Goal: Task Accomplishment & Management: Use online tool/utility

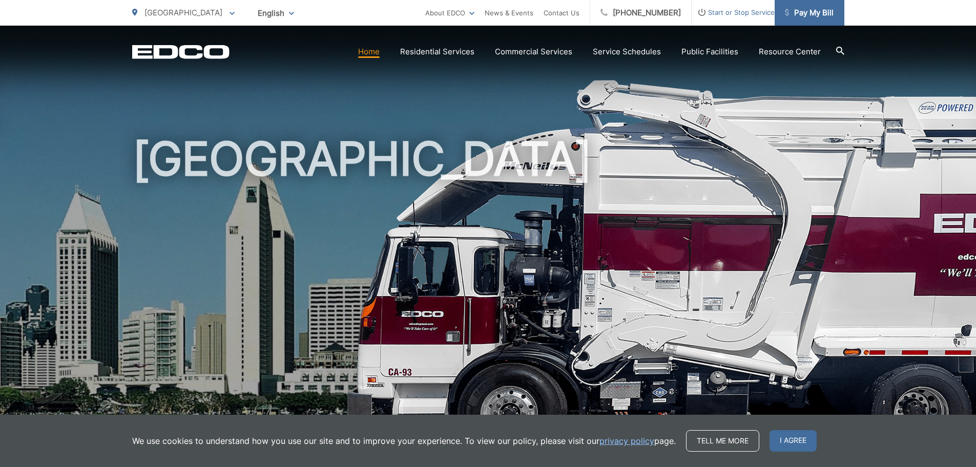
click at [800, 10] on span "Pay My Bill" at bounding box center [809, 13] width 49 height 12
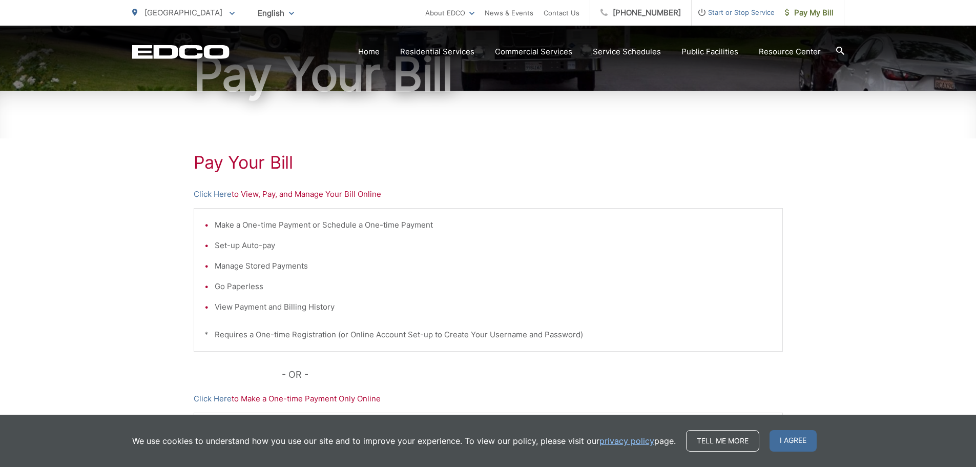
scroll to position [154, 0]
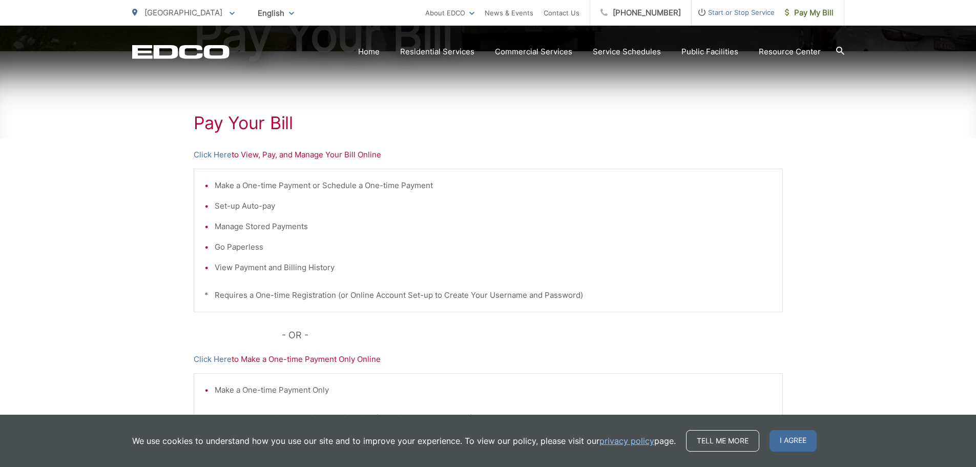
click at [262, 158] on p "Click Here to View, Pay, and Manage Your Bill Online" at bounding box center [488, 155] width 589 height 12
click at [209, 155] on link "Click Here" at bounding box center [213, 155] width 38 height 12
